Goal: Task Accomplishment & Management: Manage account settings

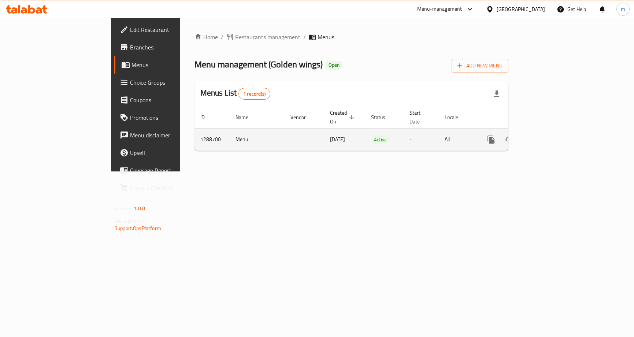
click at [548, 135] on icon "enhanced table" at bounding box center [543, 139] width 9 height 9
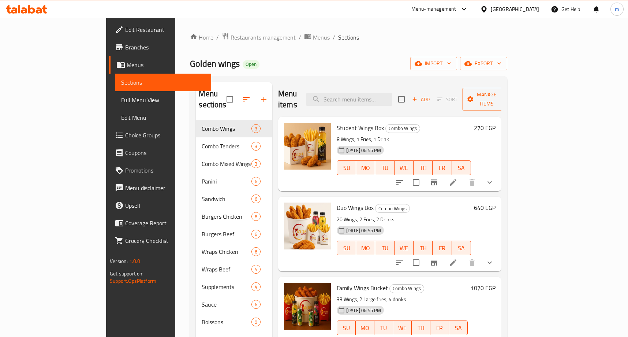
click at [125, 131] on span "Choice Groups" at bounding box center [165, 135] width 80 height 9
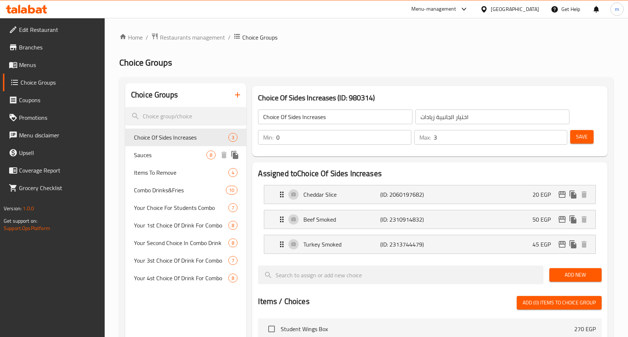
click at [169, 156] on span "Sauces" at bounding box center [170, 154] width 72 height 9
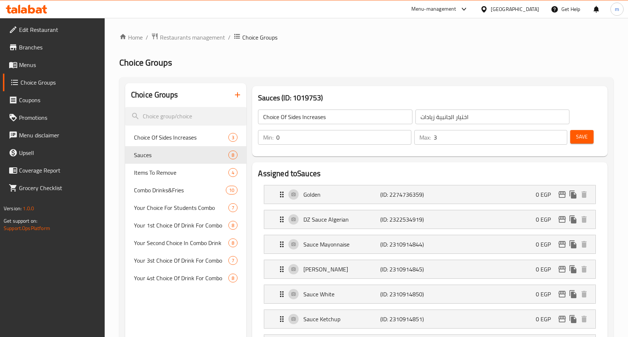
type input "Sauces"
type input "صوصات"
type input "1"
type input "2"
click at [443, 37] on ol "Home / Restaurants management / Choice Groups" at bounding box center [366, 38] width 494 height 10
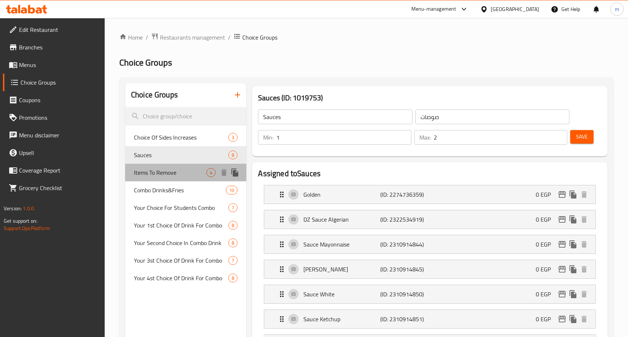
click at [176, 167] on div "Items To Remove 4" at bounding box center [185, 173] width 121 height 18
type input "Items To Remove"
type input "عناصر للإزالة"
type input "0"
type input "4"
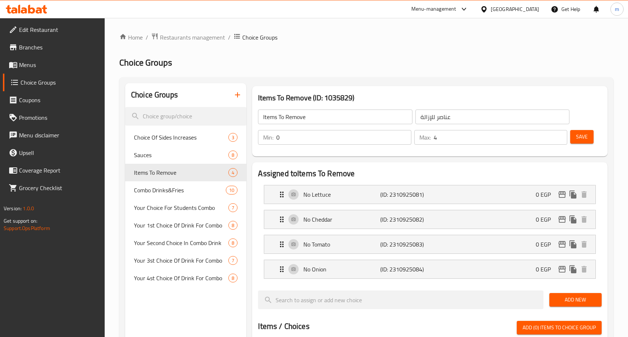
click at [399, 48] on div "Home / Restaurants management / Choice Groups Choice Groups Choice Groups Choic…" at bounding box center [366, 321] width 494 height 576
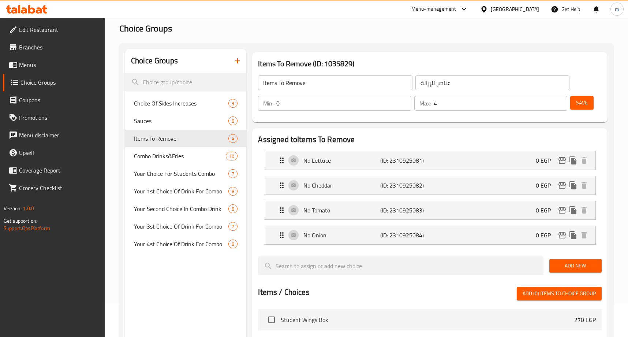
scroll to position [30, 0]
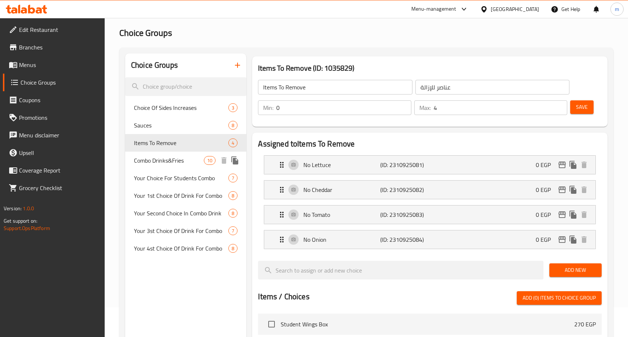
click at [170, 164] on span "Combo Drinks&Fries" at bounding box center [169, 160] width 70 height 9
type input "Combo Drinks&Fries"
type input "كومبو مشروب&بطاطس"
type input "1"
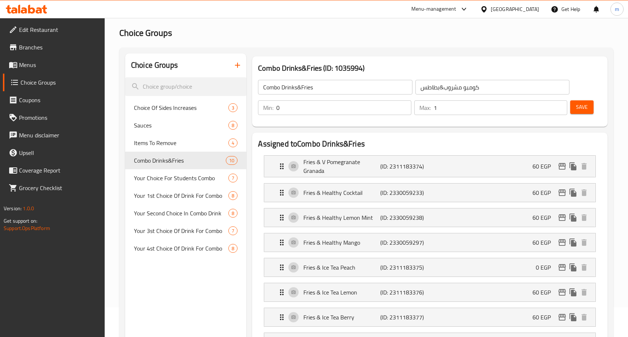
click at [372, 33] on h2 "Choice Groups" at bounding box center [366, 33] width 494 height 12
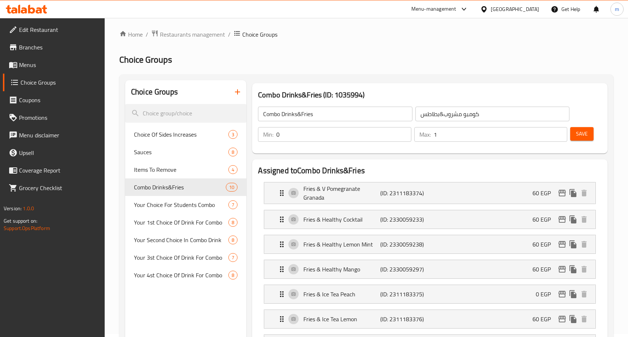
scroll to position [0, 0]
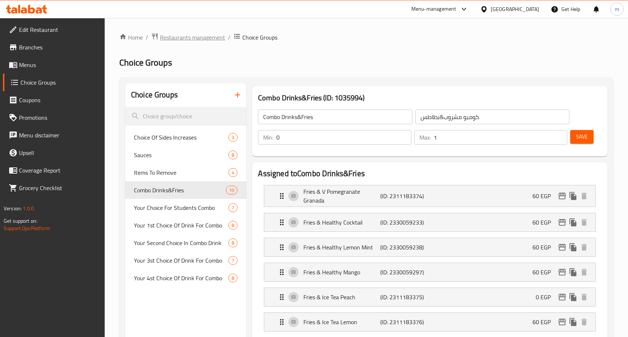
click at [194, 37] on span "Restaurants management" at bounding box center [192, 37] width 65 height 9
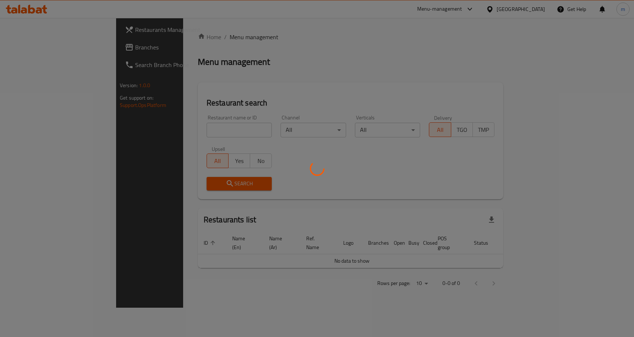
click at [49, 46] on div at bounding box center [317, 168] width 634 height 337
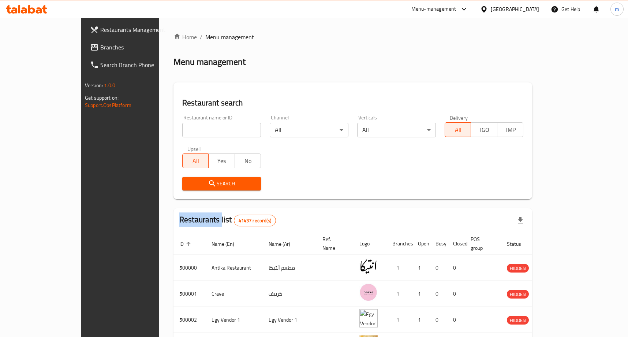
click at [49, 46] on div at bounding box center [314, 168] width 628 height 337
click at [100, 46] on span "Branches" at bounding box center [140, 47] width 80 height 9
